Goal: Task Accomplishment & Management: Manage account settings

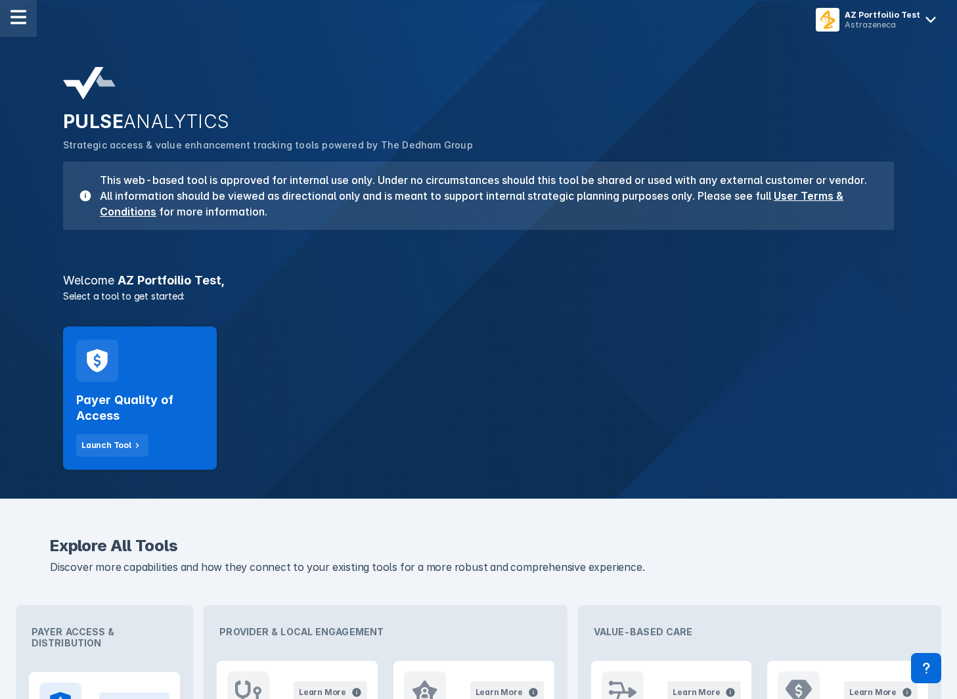
click at [27, 18] on div at bounding box center [18, 18] width 37 height 37
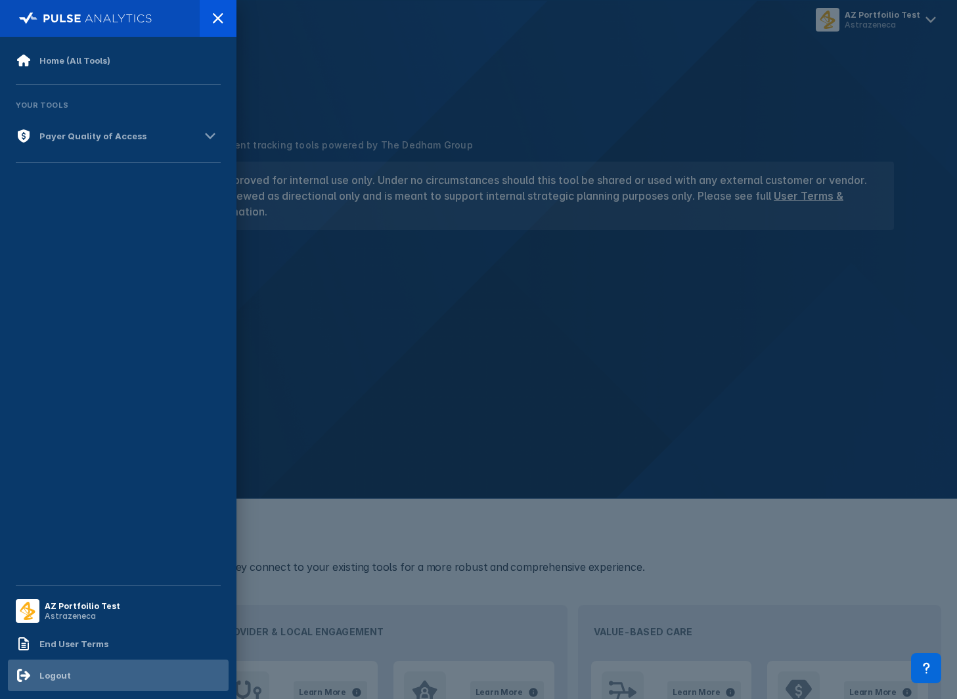
click at [89, 674] on div "Logout" at bounding box center [118, 676] width 221 height 32
